Goal: Transaction & Acquisition: Subscribe to service/newsletter

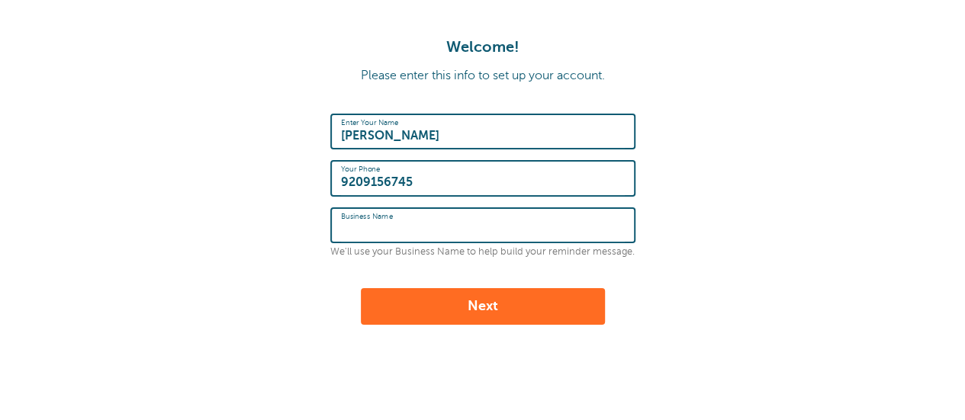
click at [446, 230] on input "Business Name" at bounding box center [483, 225] width 284 height 33
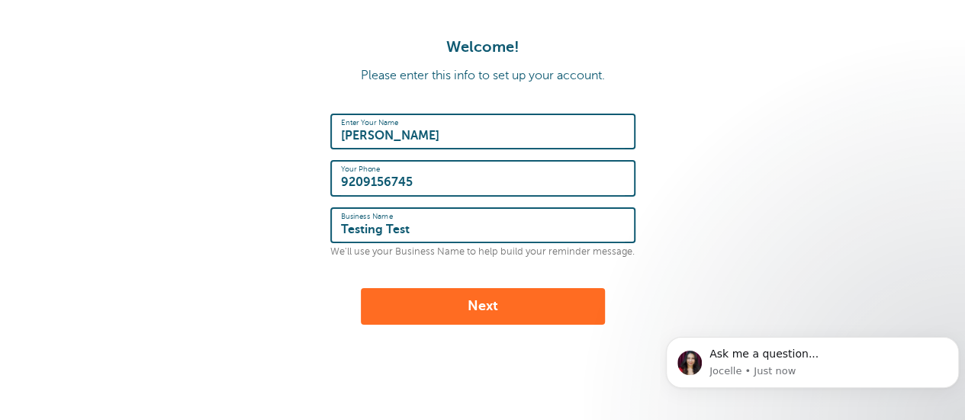
type input "Testing Test"
click at [453, 319] on button "Next" at bounding box center [483, 306] width 244 height 37
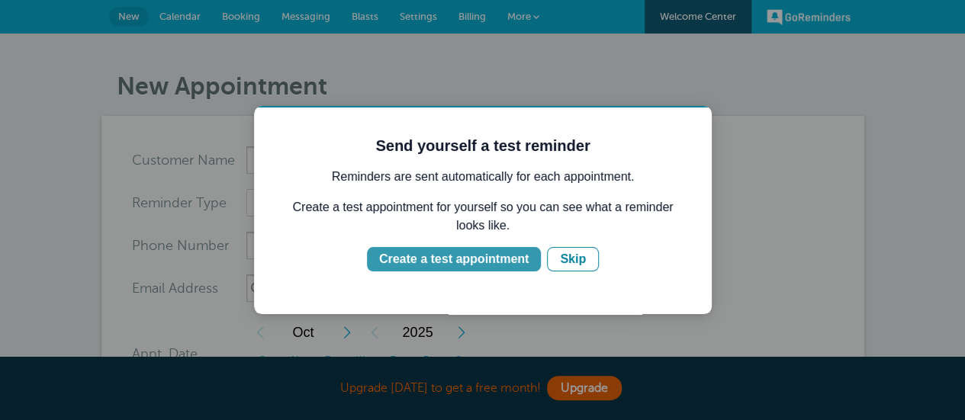
click at [517, 257] on div "Create a test appointment" at bounding box center [454, 259] width 150 height 18
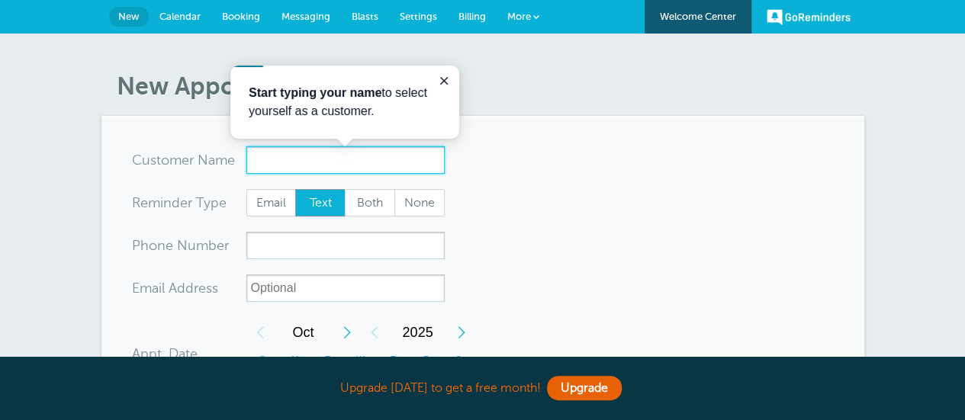
click at [302, 167] on input "x-no-autofill" at bounding box center [345, 160] width 198 height 27
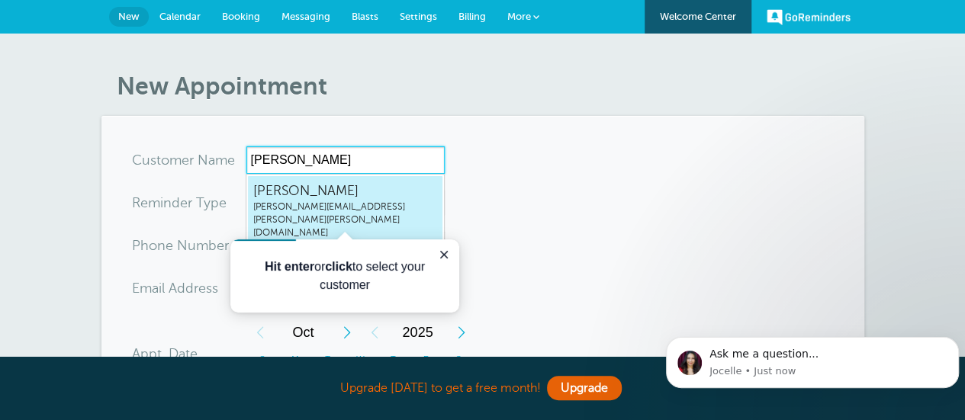
type input "[PERSON_NAME]"
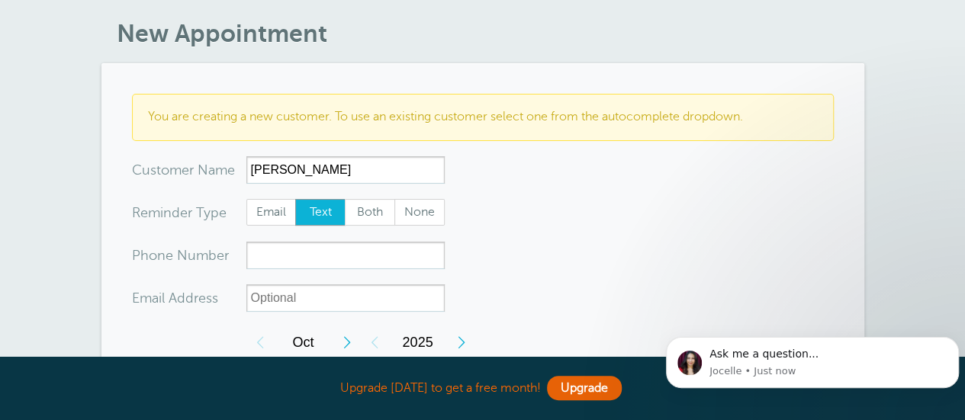
scroll to position [76, 0]
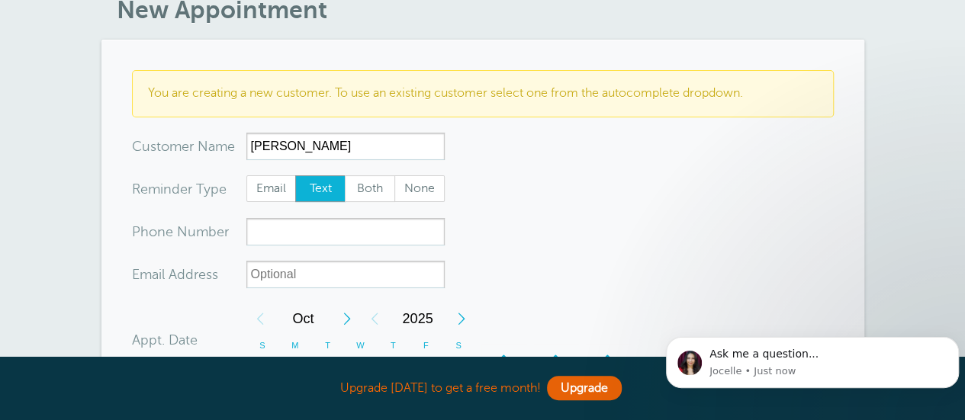
click at [336, 250] on form "You are creating a new customer. To use an existing customer select one from th…" at bounding box center [483, 413] width 702 height 687
click at [334, 248] on form "You are creating a new customer. To use an existing customer select one from th…" at bounding box center [483, 413] width 702 height 687
click at [330, 242] on input "xxx-no-autofill" at bounding box center [345, 231] width 198 height 27
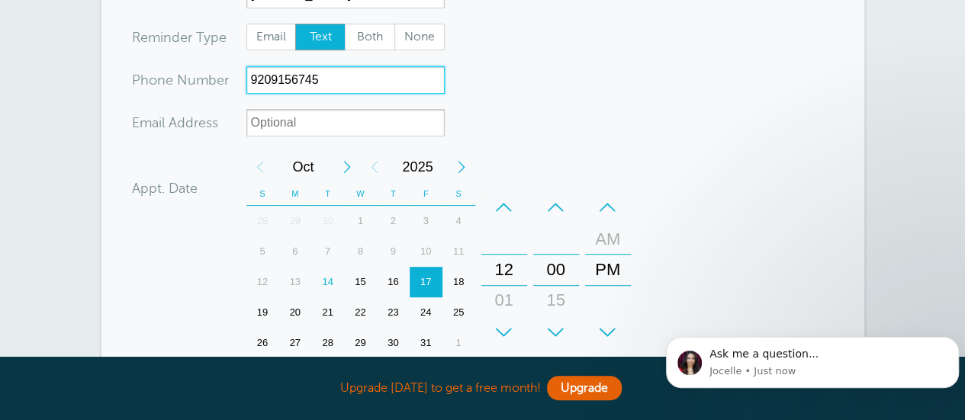
scroll to position [229, 0]
click at [331, 269] on div "14" at bounding box center [327, 281] width 33 height 31
click at [357, 271] on div "15" at bounding box center [360, 281] width 33 height 31
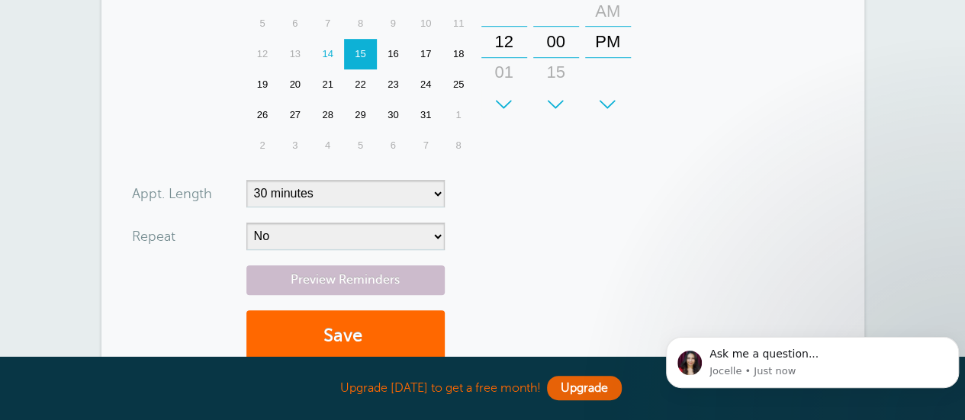
scroll to position [458, 0]
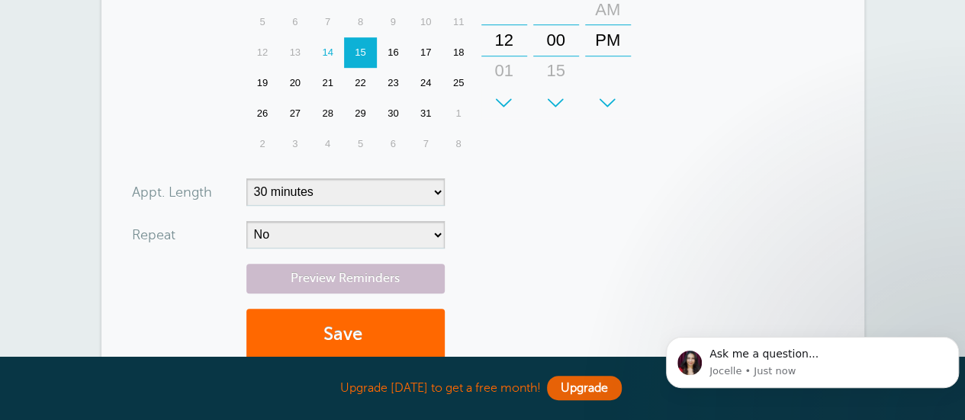
type input "9209156745"
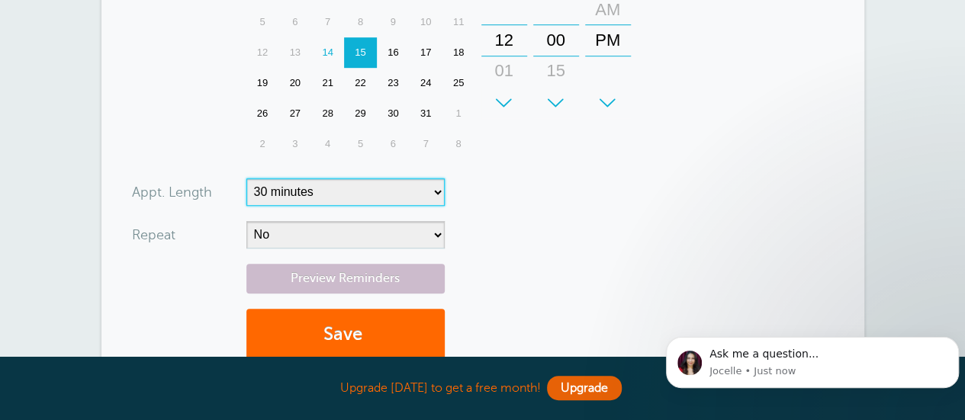
click at [349, 196] on select "5 minutes 10 minutes 15 minutes 20 minutes 25 minutes 30 minutes 35 minutes 40 …" at bounding box center [345, 192] width 198 height 27
select select "60"
click at [246, 179] on select "5 minutes 10 minutes 15 minutes 20 minutes 25 minutes 30 minutes 35 minutes 40 …" at bounding box center [345, 192] width 198 height 27
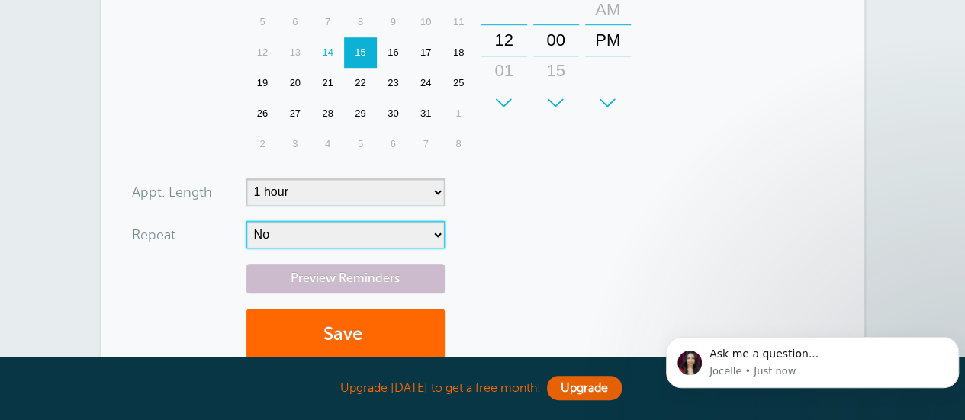
click at [308, 234] on select "No Daily Weekly Every 2 weeks Every 3 weeks Every 4 weeks Monthly Every 5 weeks…" at bounding box center [345, 234] width 198 height 27
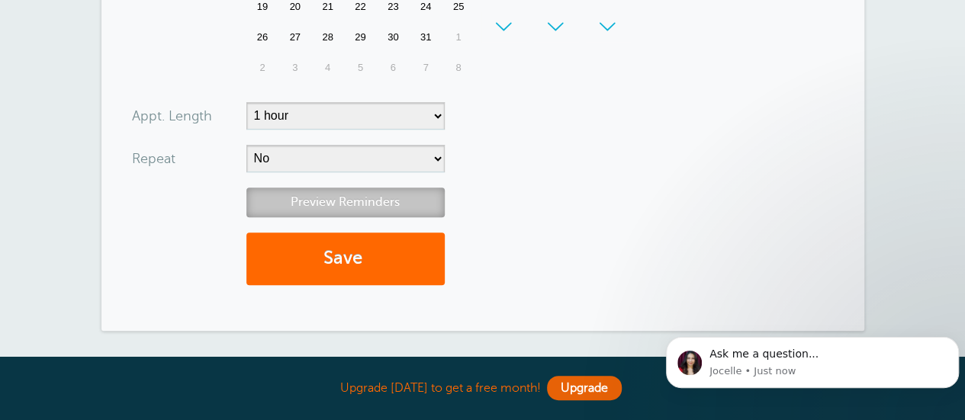
click at [319, 190] on link "Preview Reminders" at bounding box center [345, 203] width 198 height 30
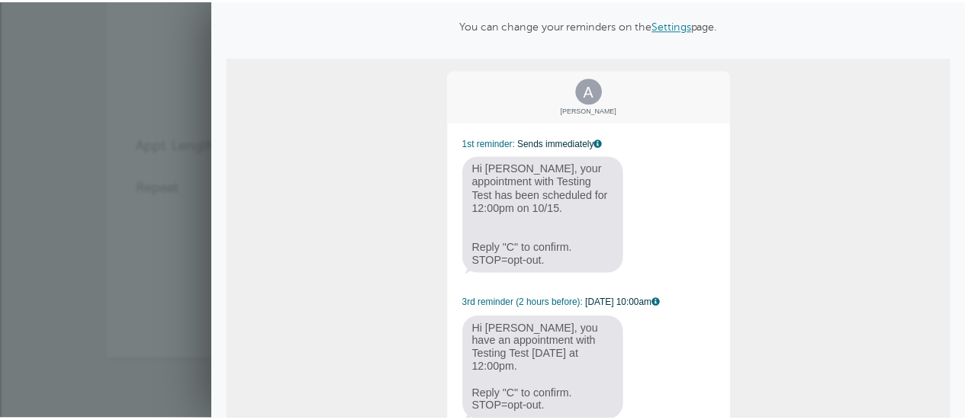
scroll to position [156, 0]
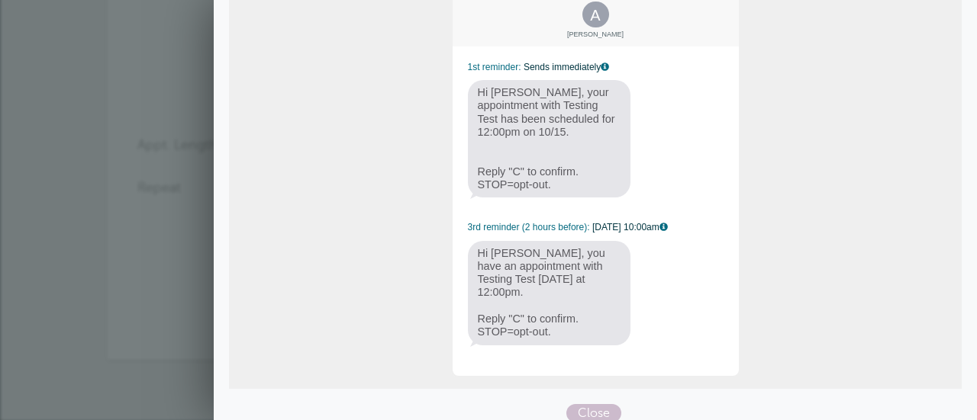
click at [580, 411] on section "Messaging Preview You can change your reminders on the Settings page. A [PERSON…" at bounding box center [595, 139] width 763 height 590
click at [593, 404] on span "Close" at bounding box center [593, 413] width 55 height 18
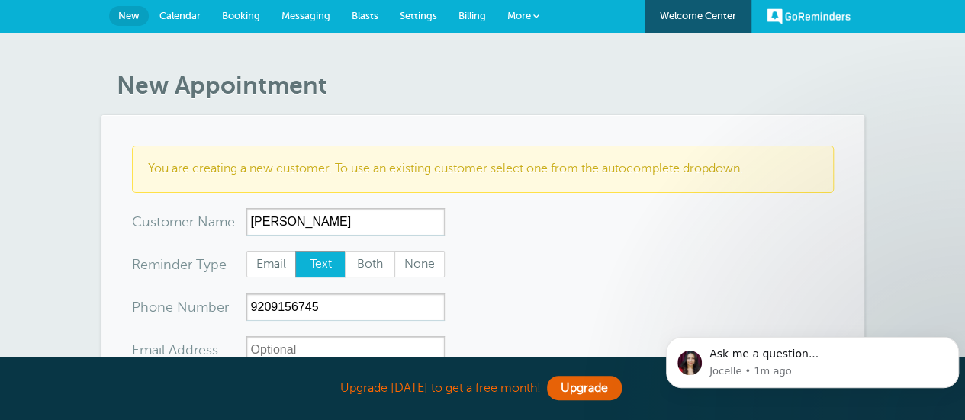
scroll to position [0, 0]
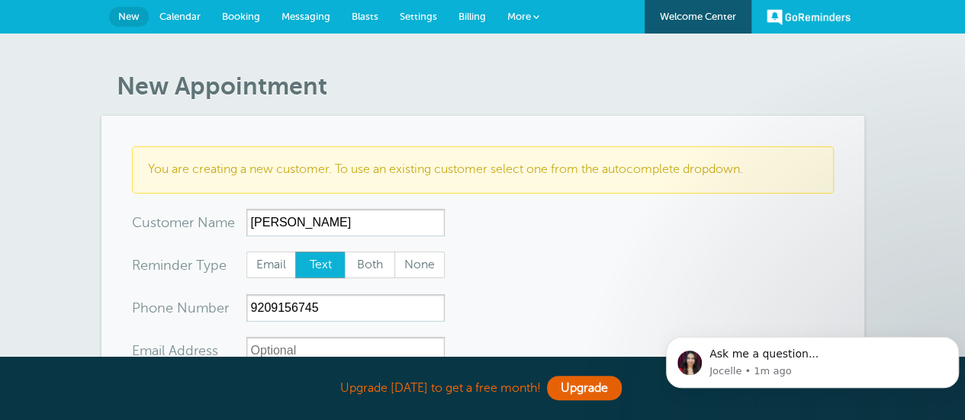
click at [467, 24] on link "Billing" at bounding box center [472, 17] width 49 height 34
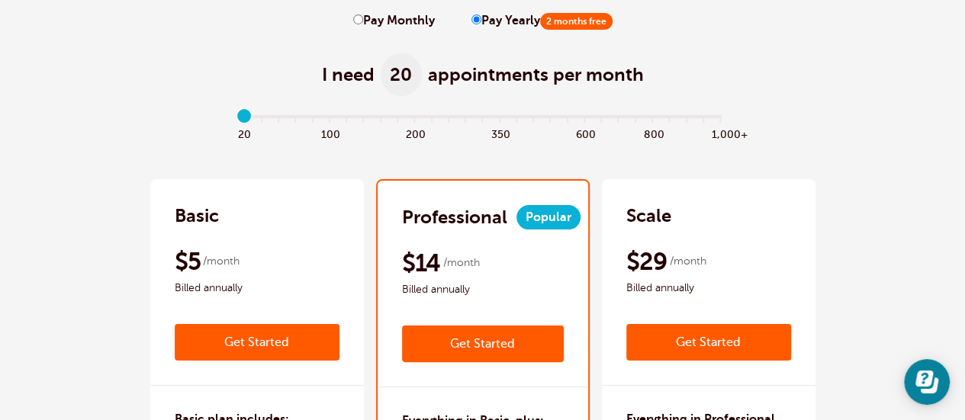
scroll to position [153, 0]
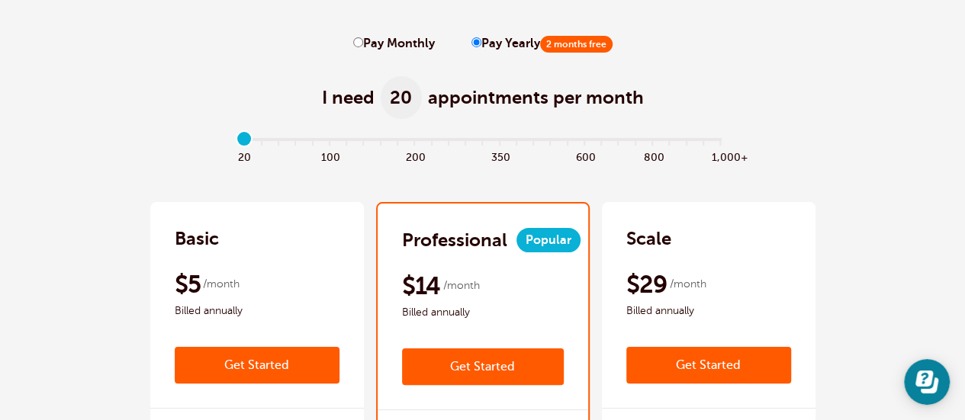
click at [253, 248] on div "Basic" at bounding box center [257, 239] width 165 height 24
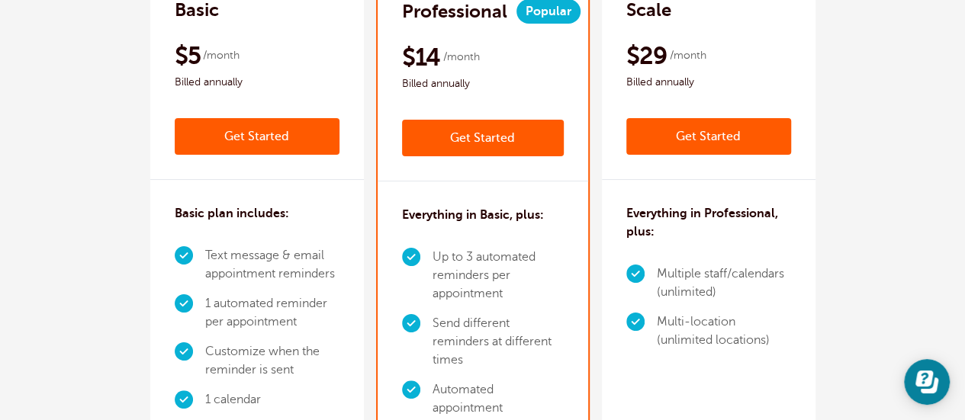
scroll to position [458, 0]
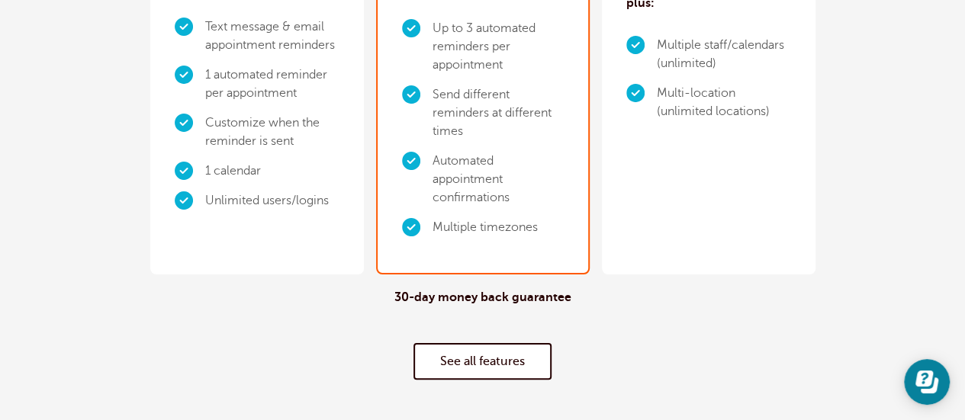
click at [451, 343] on link "See all features" at bounding box center [483, 361] width 138 height 37
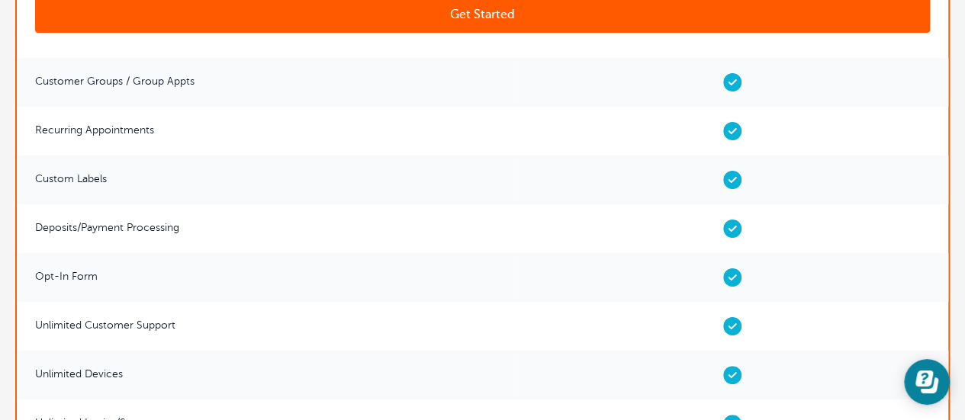
scroll to position [4707, 0]
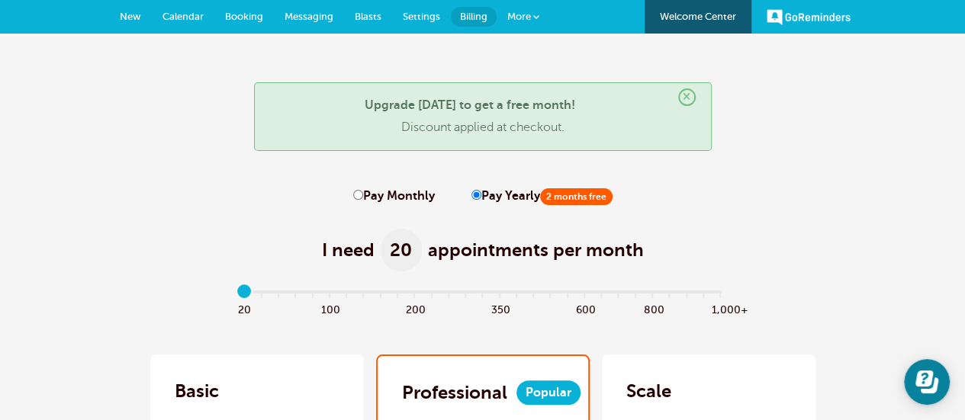
scroll to position [76, 0]
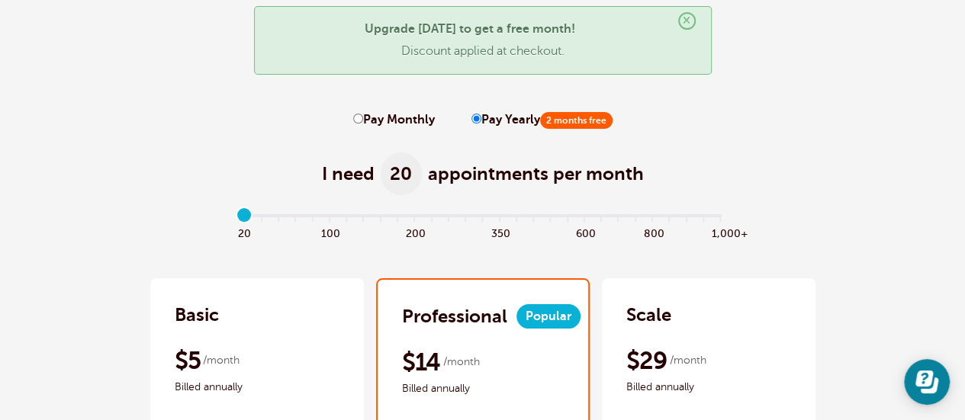
click at [79, 164] on div "I need 20 appointments per month" at bounding box center [482, 165] width 935 height 75
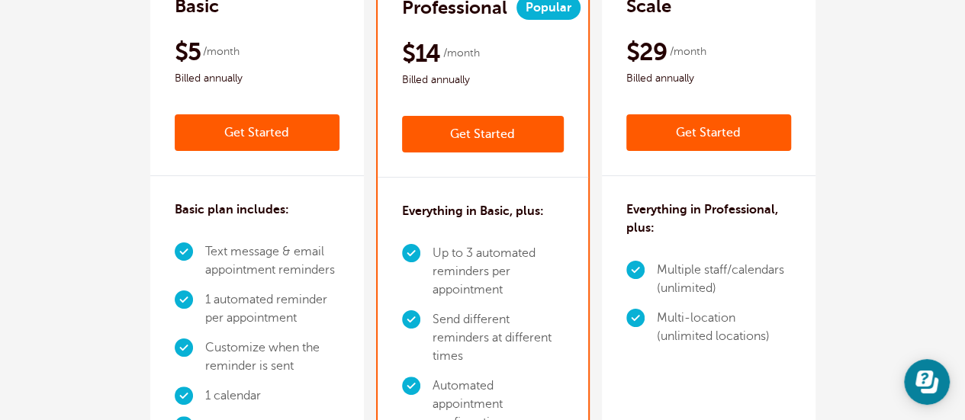
scroll to position [229, 0]
